Goal: Task Accomplishment & Management: Manage account settings

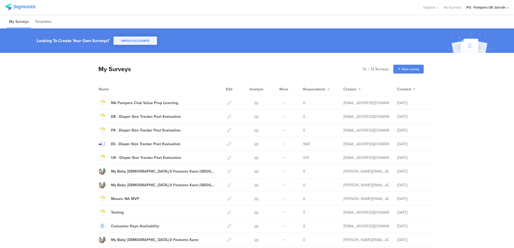
click at [479, 10] on div "PG - Pampers US Janrain" at bounding box center [485, 7] width 39 height 5
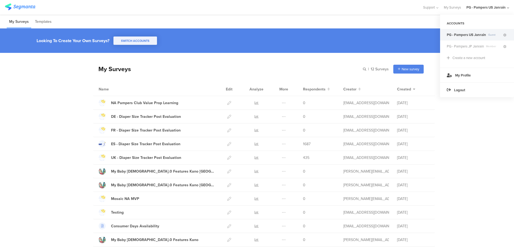
click at [478, 48] on span "PG - Pampers JP Janrain" at bounding box center [465, 46] width 37 height 5
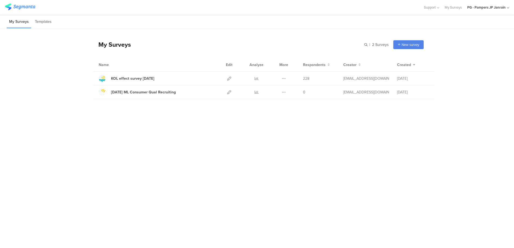
click at [294, 135] on div "My Surveys | 2 Surveys New survey Start from scratch Choose from templates Name…" at bounding box center [257, 124] width 514 height 193
click at [492, 4] on div "PG - Pampers JP Janrain" at bounding box center [488, 7] width 42 height 15
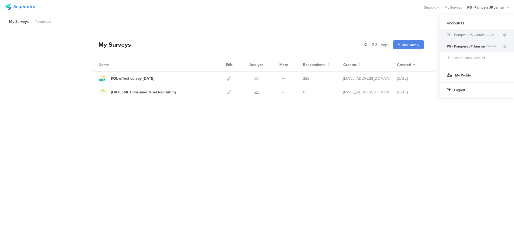
click at [475, 33] on span "PG - Pampers US Janrain" at bounding box center [466, 34] width 38 height 5
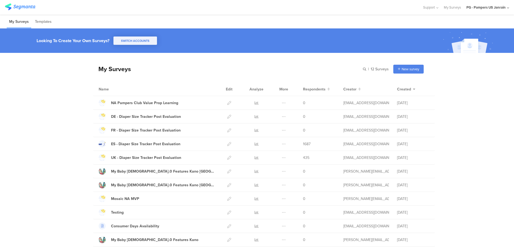
click at [484, 9] on div "PG - Pampers US Janrain" at bounding box center [485, 7] width 39 height 5
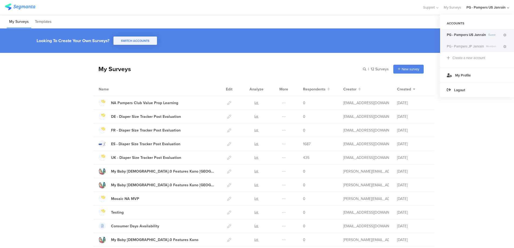
click at [472, 49] on span "PG - Pampers JP Janrain" at bounding box center [465, 46] width 37 height 5
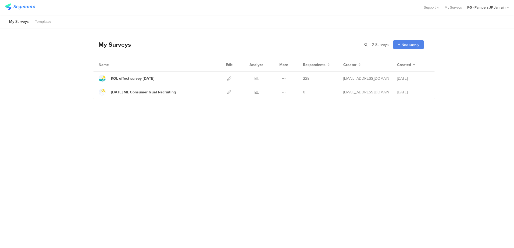
click at [152, 124] on div "My Surveys | 2 Surveys New survey Start from scratch Choose from templates Name…" at bounding box center [257, 124] width 514 height 193
click at [163, 92] on div "Aug'25 ML Consumer Qual Recruiting" at bounding box center [143, 93] width 65 height 6
click at [72, 64] on div "My Surveys | 2 Surveys New survey Start from scratch Choose from templates Name…" at bounding box center [257, 67] width 514 height 79
click at [51, 28] on div "My Surveys | 2 Surveys New survey Start from scratch Choose from templates Name…" at bounding box center [257, 67] width 514 height 79
click at [47, 24] on li "Templates" at bounding box center [44, 22] width 22 height 13
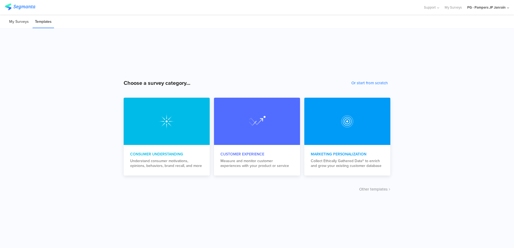
click at [14, 24] on li "My Surveys" at bounding box center [19, 22] width 24 height 13
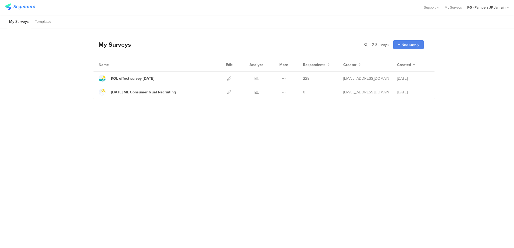
click at [33, 18] on li "Templates" at bounding box center [44, 22] width 22 height 13
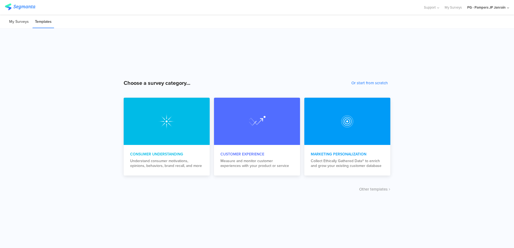
click at [27, 19] on li "My Surveys" at bounding box center [19, 22] width 24 height 13
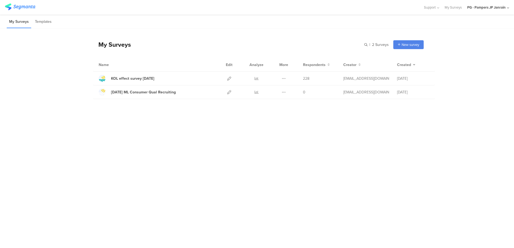
click at [479, 8] on div "PG - Pampers JP Janrain" at bounding box center [486, 7] width 38 height 5
click at [421, 122] on div "My Surveys | 2 Surveys New survey Start from scratch Choose from templates Name…" at bounding box center [257, 124] width 514 height 193
click at [504, 8] on div "PG - Pampers JP Janrain" at bounding box center [486, 7] width 38 height 5
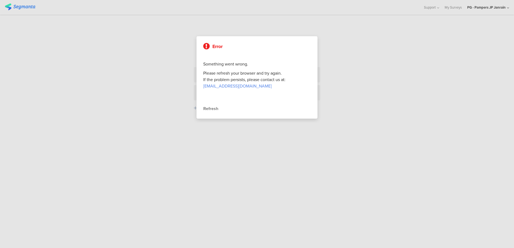
click at [213, 108] on div "Refresh" at bounding box center [257, 109] width 108 height 6
